Goal: Information Seeking & Learning: Learn about a topic

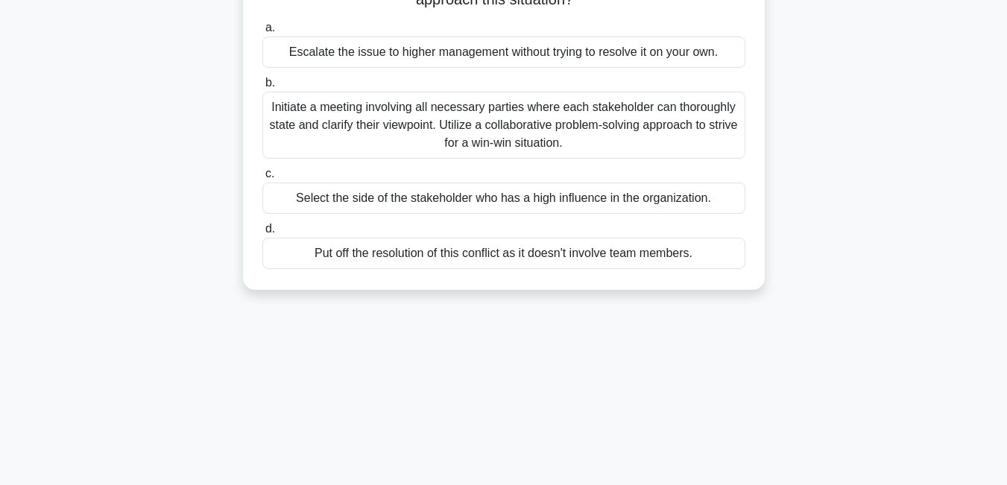
scroll to position [179, 0]
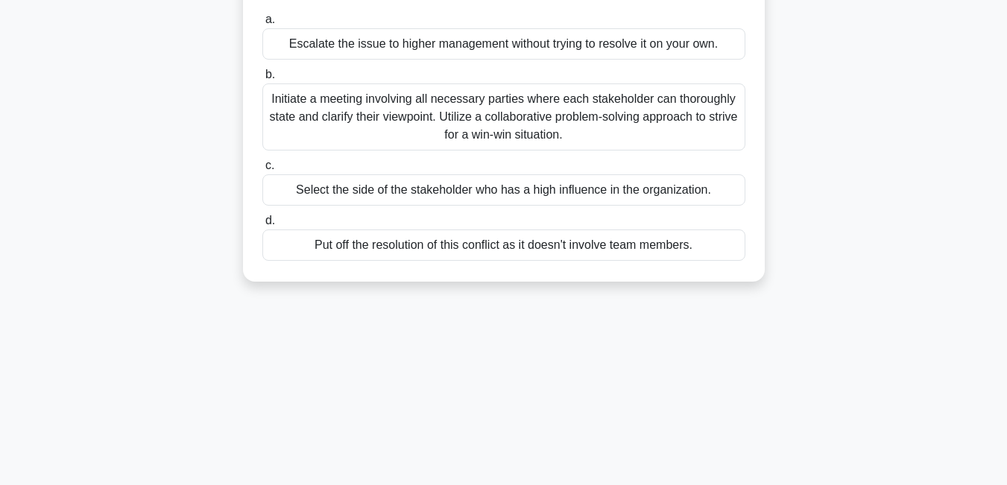
click at [541, 114] on div "Initiate a meeting involving all necessary parties where each stakeholder can t…" at bounding box center [503, 116] width 483 height 67
click at [262, 80] on input "b. Initiate a meeting involving all necessary parties where each stakeholder ca…" at bounding box center [262, 75] width 0 height 10
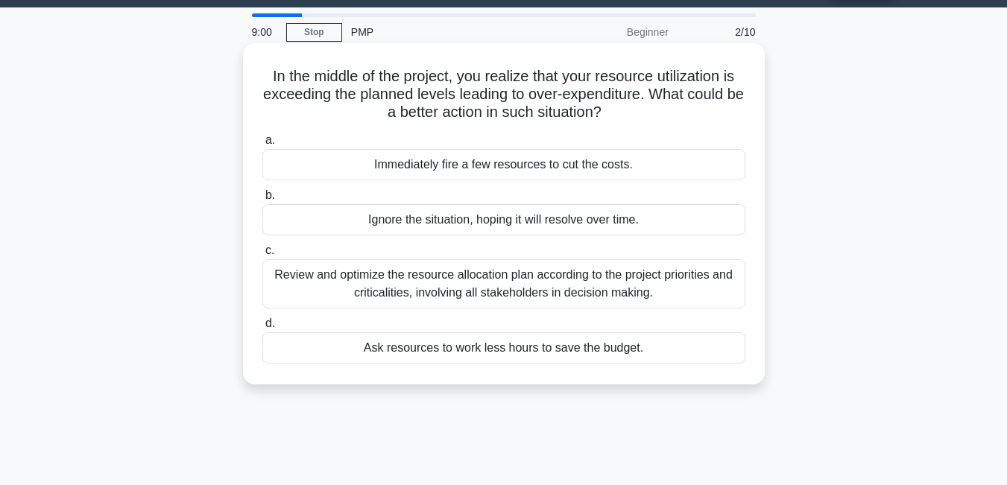
scroll to position [15, 0]
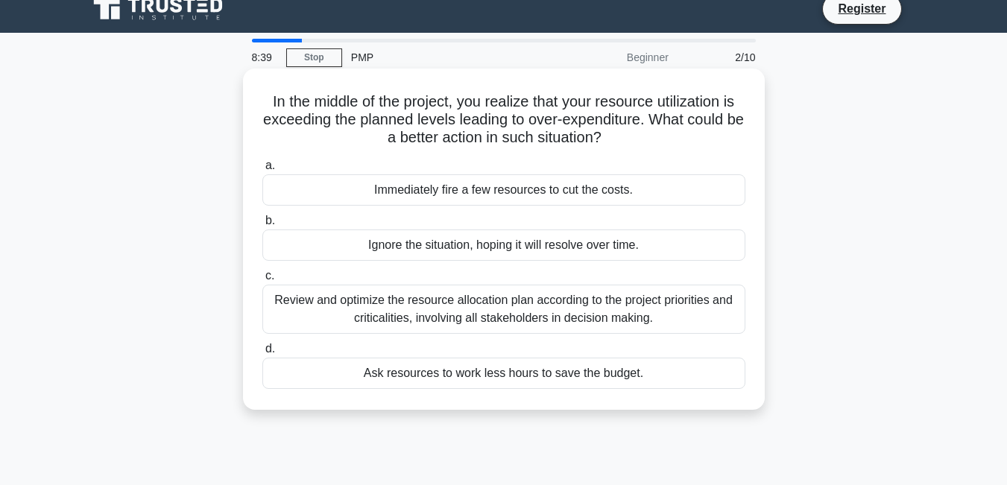
click at [557, 312] on div "Review and optimize the resource allocation plan according to the project prior…" at bounding box center [503, 309] width 483 height 49
click at [262, 281] on input "c. Review and optimize the resource allocation plan according to the project pr…" at bounding box center [262, 276] width 0 height 10
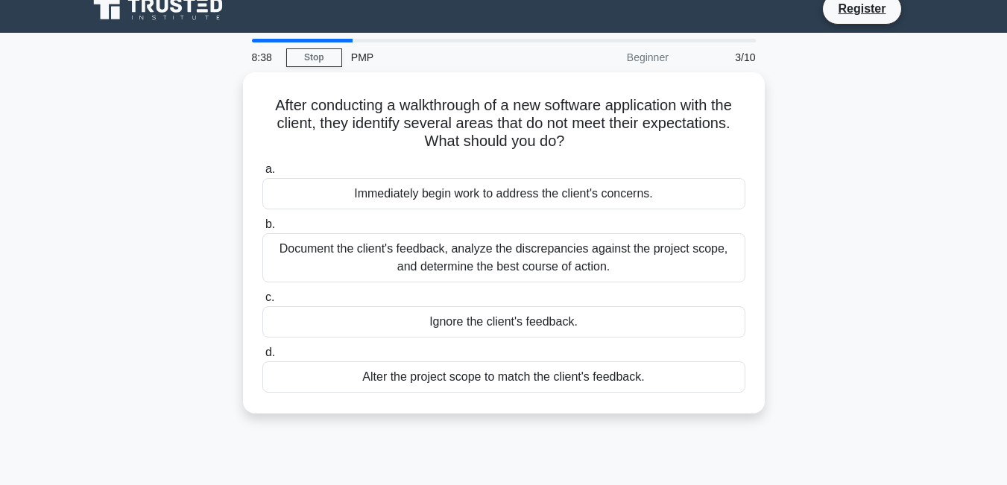
scroll to position [0, 0]
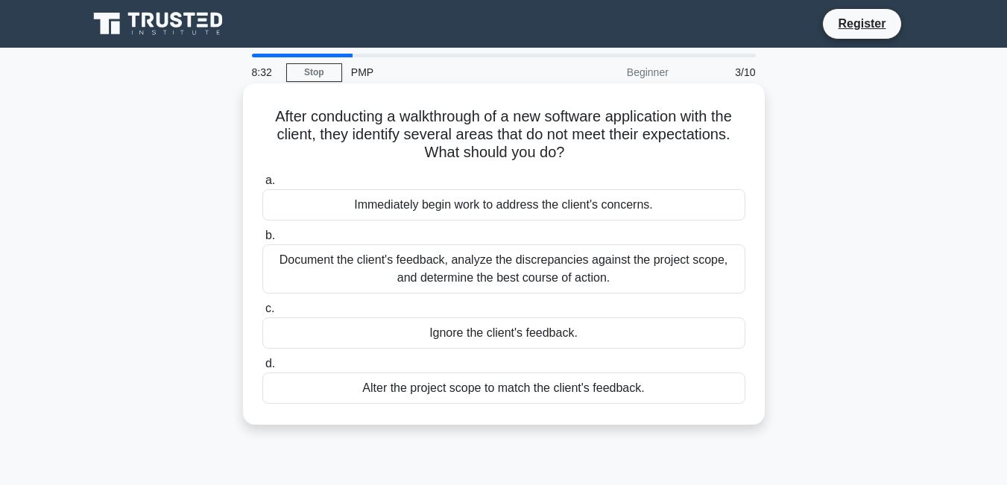
click at [551, 219] on div "Immediately begin work to address the client's concerns." at bounding box center [503, 204] width 483 height 31
click at [262, 186] on input "a. Immediately begin work to address the client's concerns." at bounding box center [262, 181] width 0 height 10
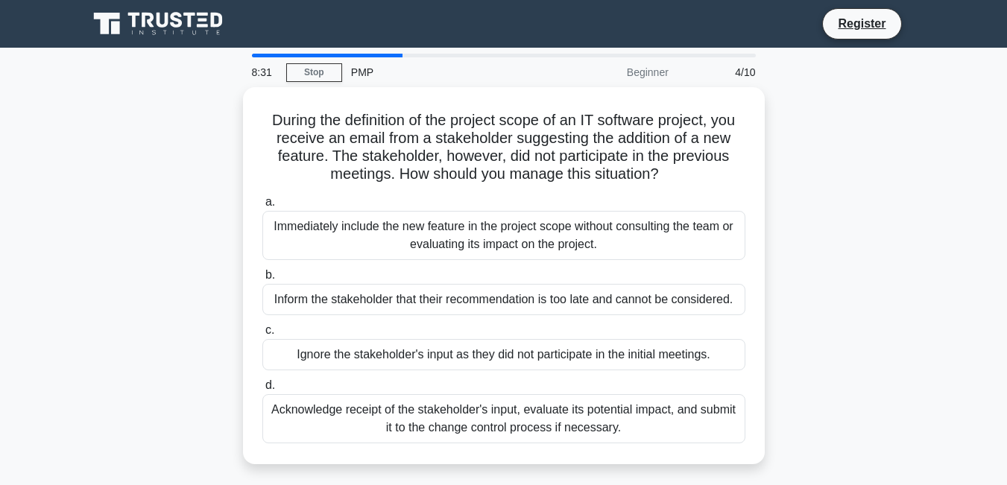
click at [551, 219] on div "Immediately include the new feature in the project scope without consulting the…" at bounding box center [503, 235] width 483 height 49
click at [262, 207] on input "a. Immediately include the new feature in the project scope without consulting …" at bounding box center [262, 202] width 0 height 10
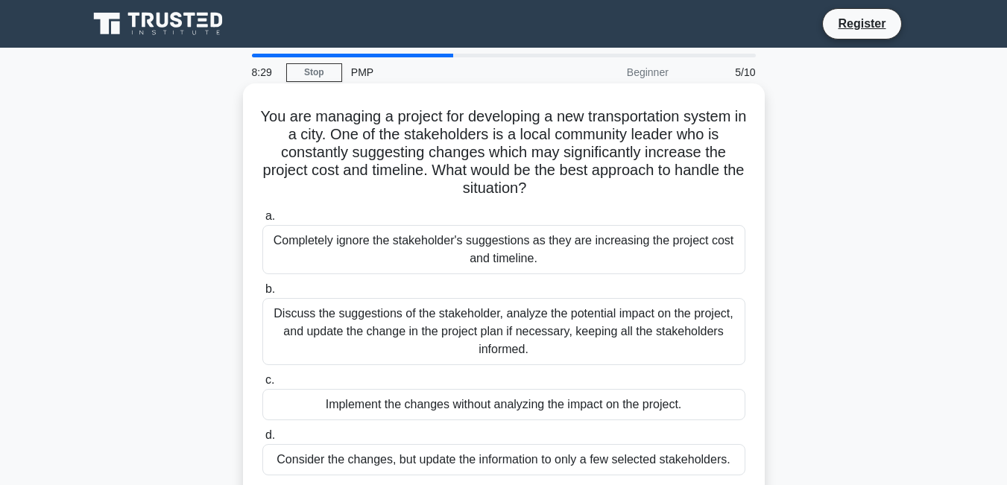
click at [524, 231] on div "Completely ignore the stakeholder's suggestions as they are increasing the proj…" at bounding box center [503, 249] width 483 height 49
click at [262, 221] on input "a. Completely ignore the stakeholder's suggestions as they are increasing the p…" at bounding box center [262, 217] width 0 height 10
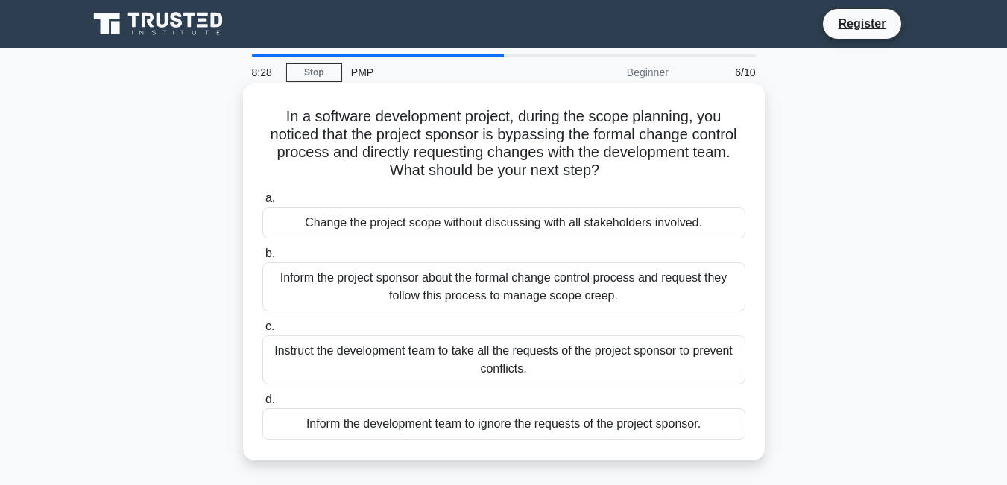
click at [526, 203] on label "a. Change the project scope without discussing with all stakeholders involved." at bounding box center [503, 213] width 483 height 49
click at [262, 203] on input "a. Change the project scope without discussing with all stakeholders involved." at bounding box center [262, 199] width 0 height 10
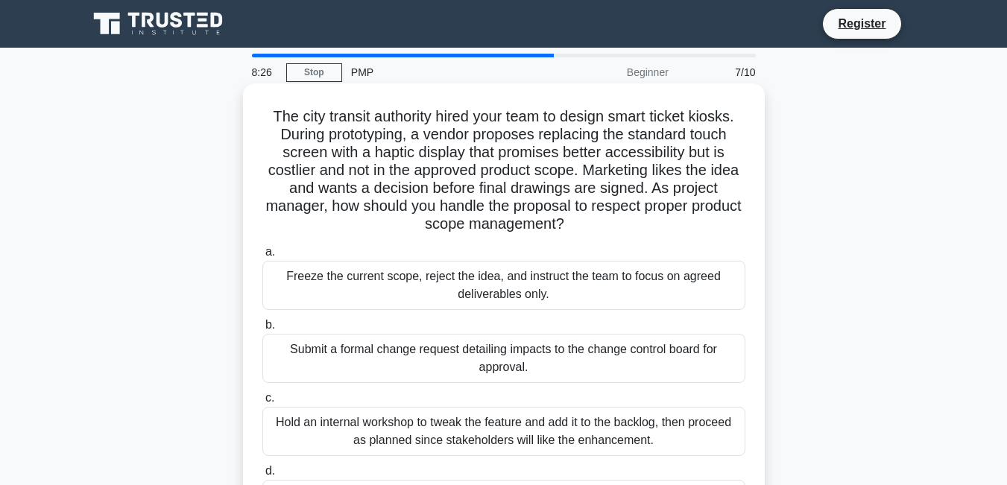
click at [525, 308] on div "Freeze the current scope, reject the idea, and instruct the team to focus on ag…" at bounding box center [503, 285] width 483 height 49
click at [262, 257] on input "a. Freeze the current scope, reject the idea, and instruct the team to focus on…" at bounding box center [262, 252] width 0 height 10
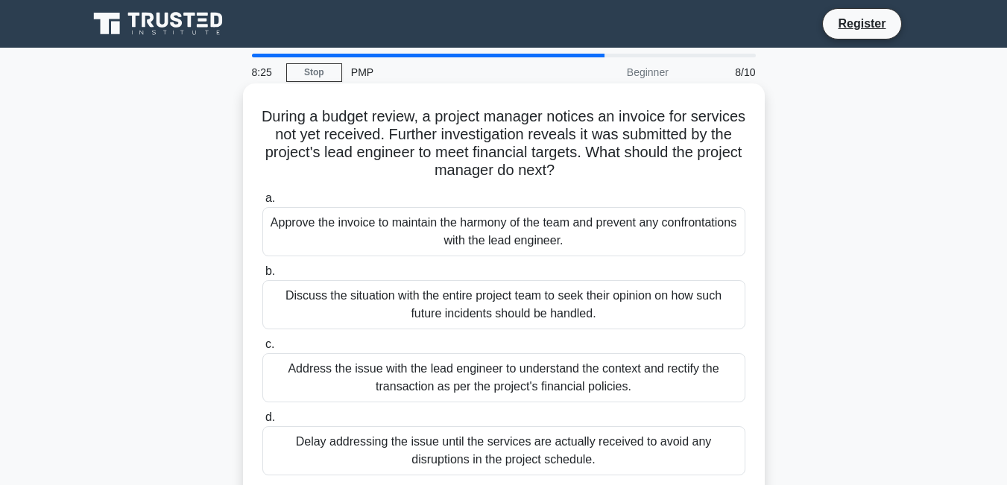
click at [526, 301] on div "Discuss the situation with the entire project team to seek their opinion on how…" at bounding box center [503, 304] width 483 height 49
click at [262, 276] on input "b. Discuss the situation with the entire project team to seek their opinion on …" at bounding box center [262, 272] width 0 height 10
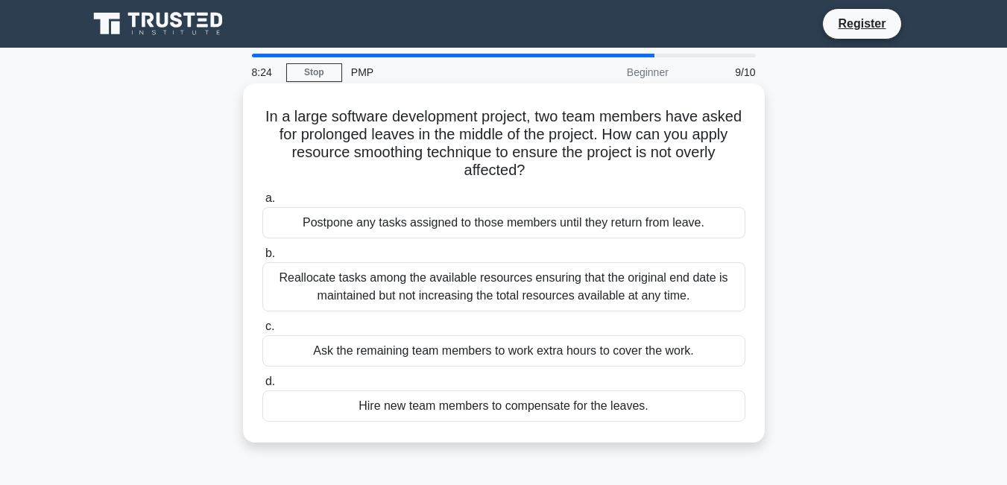
click at [519, 349] on div "Ask the remaining team members to work extra hours to cover the work." at bounding box center [503, 350] width 483 height 31
click at [262, 332] on input "c. Ask the remaining team members to work extra hours to cover the work." at bounding box center [262, 327] width 0 height 10
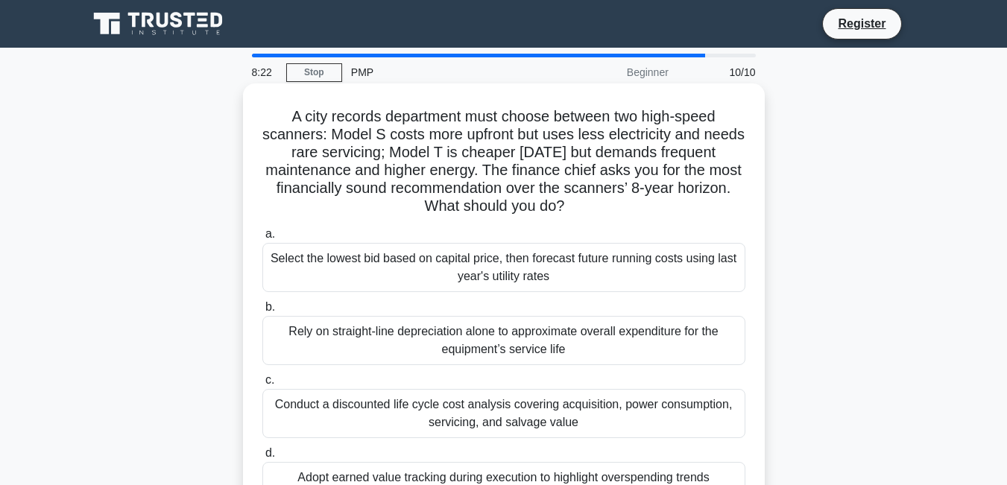
click at [525, 399] on div "Conduct a discounted life cycle cost analysis covering acquisition, power consu…" at bounding box center [503, 413] width 483 height 49
click at [262, 385] on input "c. Conduct a discounted life cycle cost analysis covering acquisition, power co…" at bounding box center [262, 381] width 0 height 10
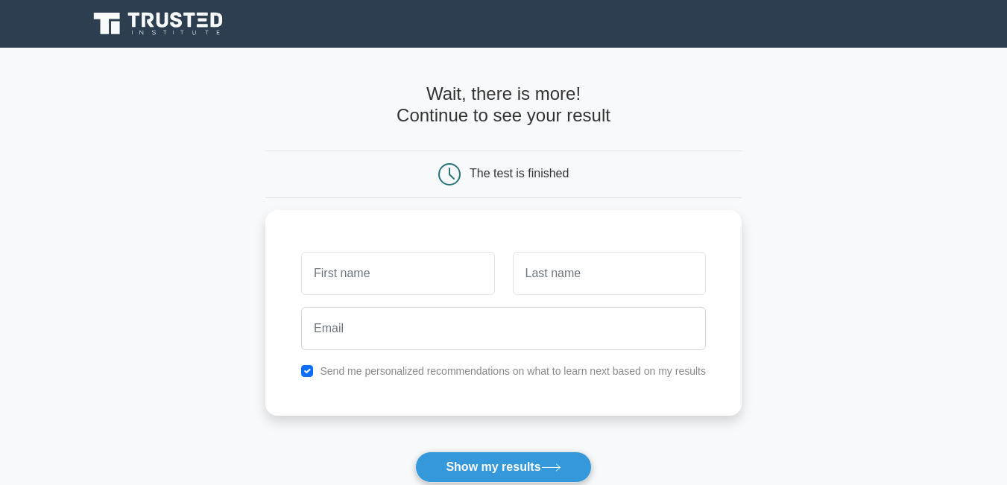
click at [507, 471] on button "Show my results" at bounding box center [503, 467] width 176 height 31
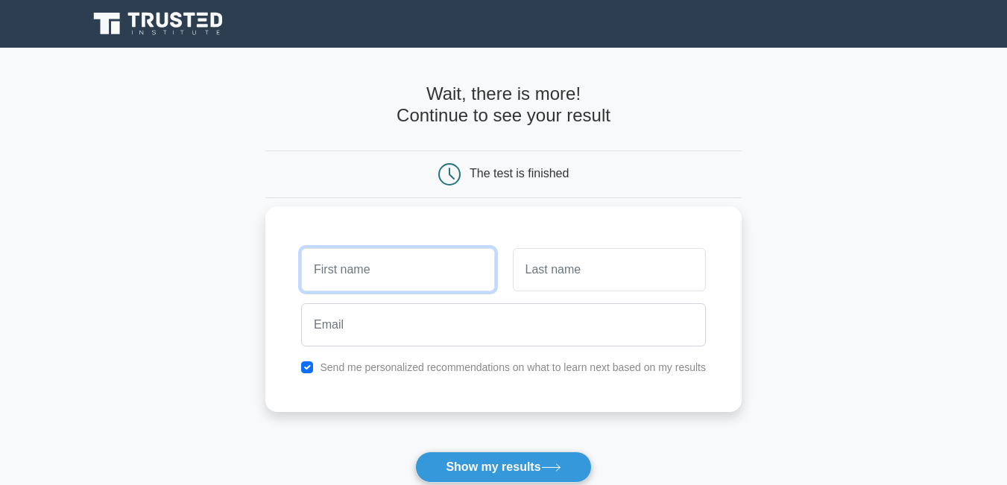
click at [434, 263] on input "text" at bounding box center [397, 269] width 193 height 43
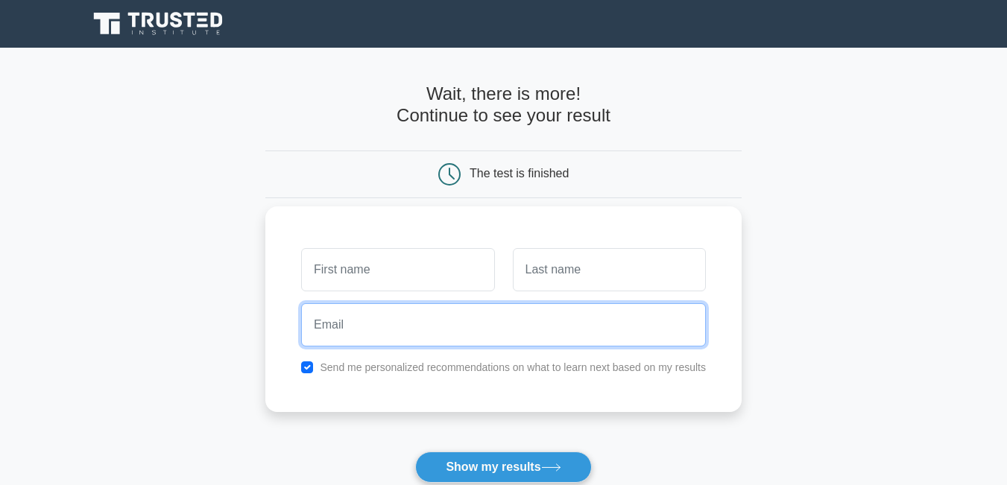
click at [335, 317] on input "email" at bounding box center [503, 324] width 405 height 43
type input "[EMAIL_ADDRESS][DOMAIN_NAME]"
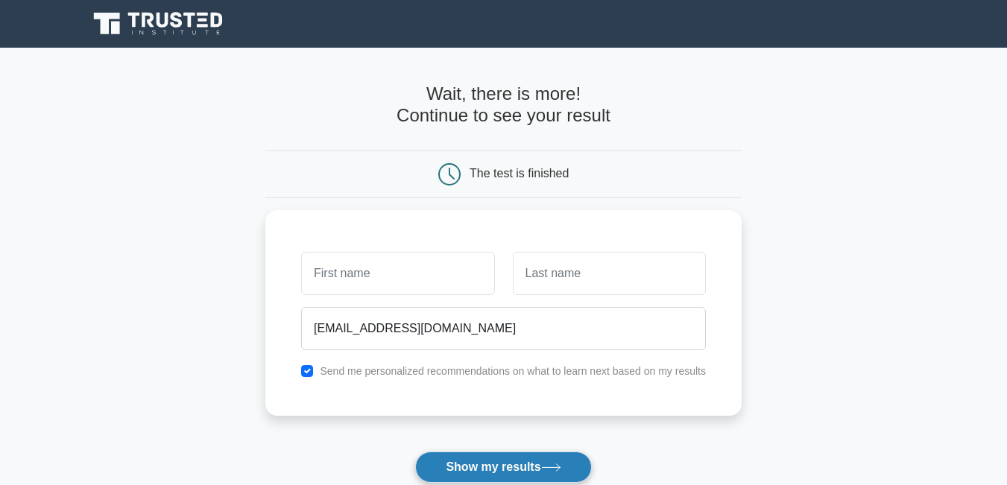
drag, startPoint x: 485, startPoint y: 435, endPoint x: 500, endPoint y: 475, distance: 42.9
click at [500, 475] on form "Wait, there is more! Continue to see your result The test is finished and the" at bounding box center [503, 315] width 476 height 465
click at [500, 475] on button "Show my results" at bounding box center [503, 467] width 176 height 31
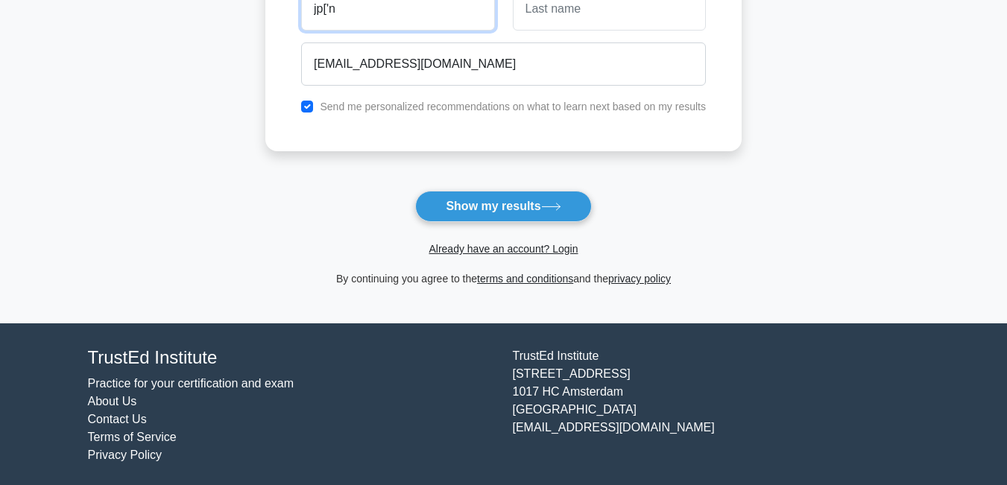
scroll to position [262, 0]
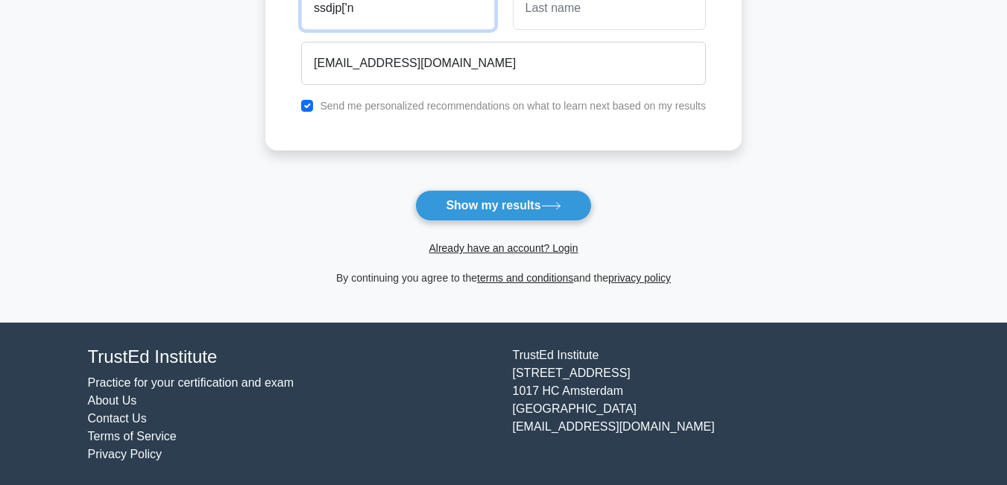
type input "ssdjp['n"
click at [415, 190] on button "Show my results" at bounding box center [503, 205] width 176 height 31
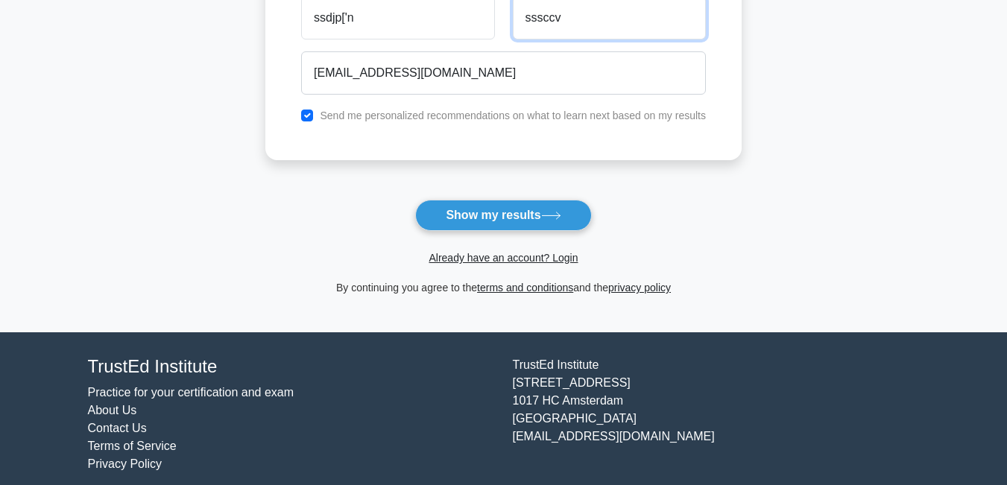
type input "sssccv"
click at [415, 200] on button "Show my results" at bounding box center [503, 215] width 176 height 31
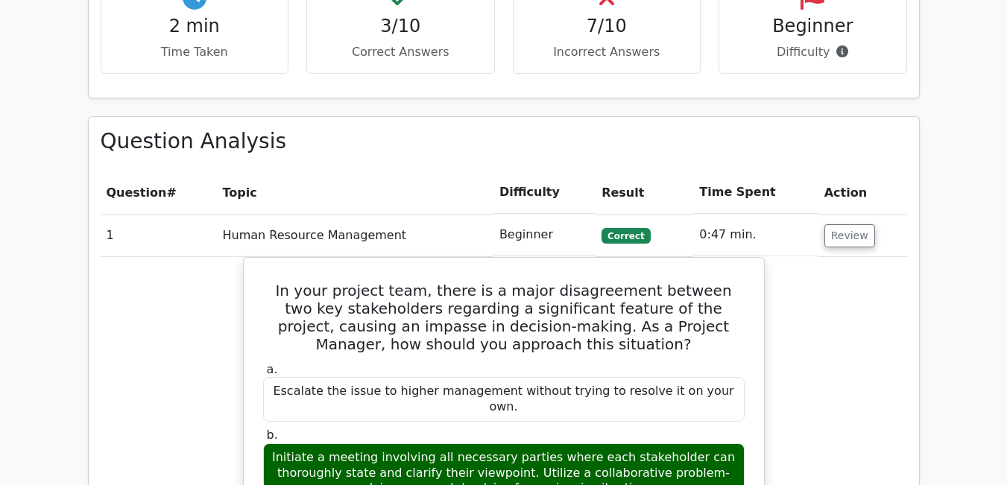
scroll to position [1192, 0]
